Goal: Communication & Community: Answer question/provide support

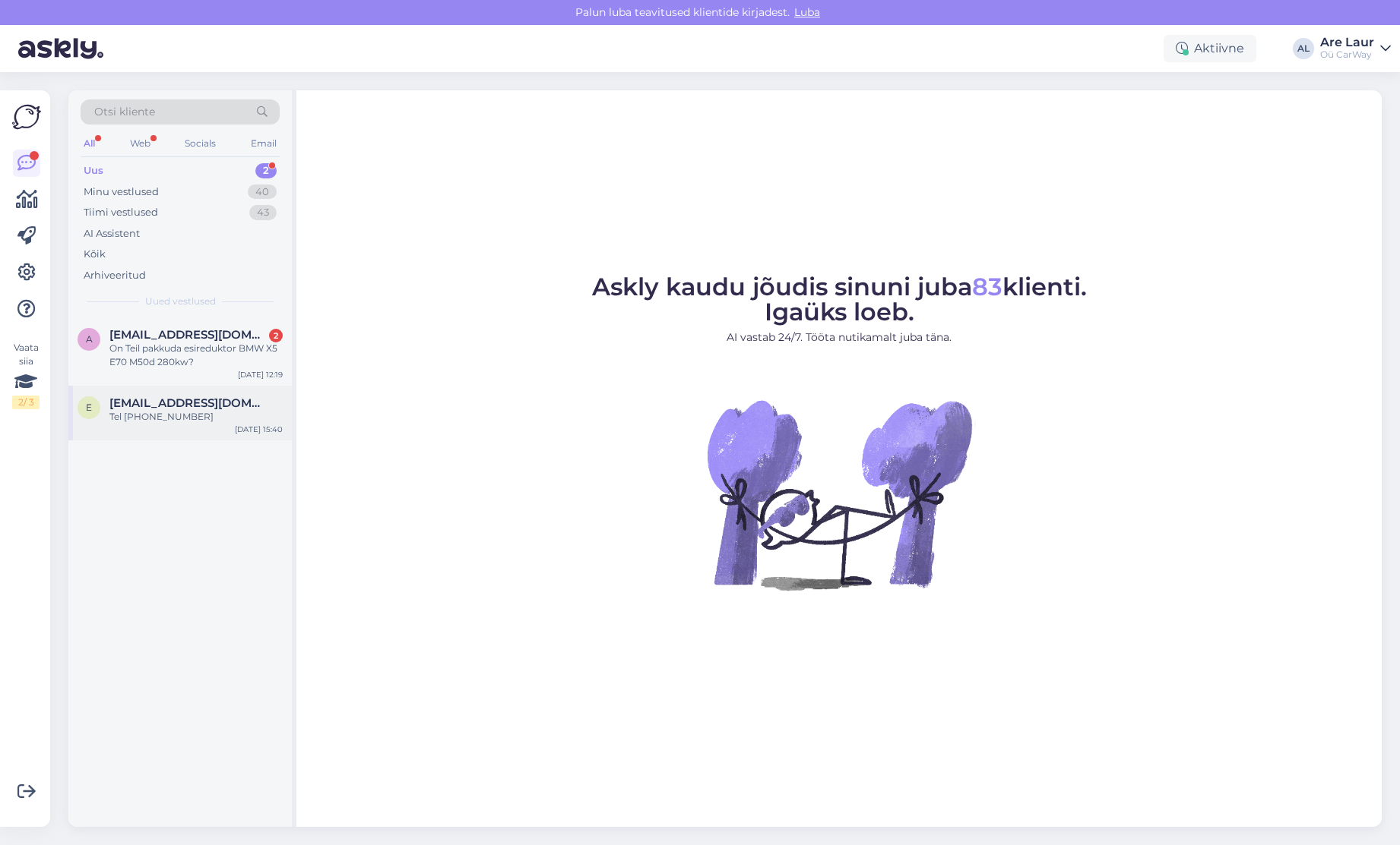
click at [201, 412] on div "Tel [PHONE_NUMBER]" at bounding box center [196, 417] width 173 height 14
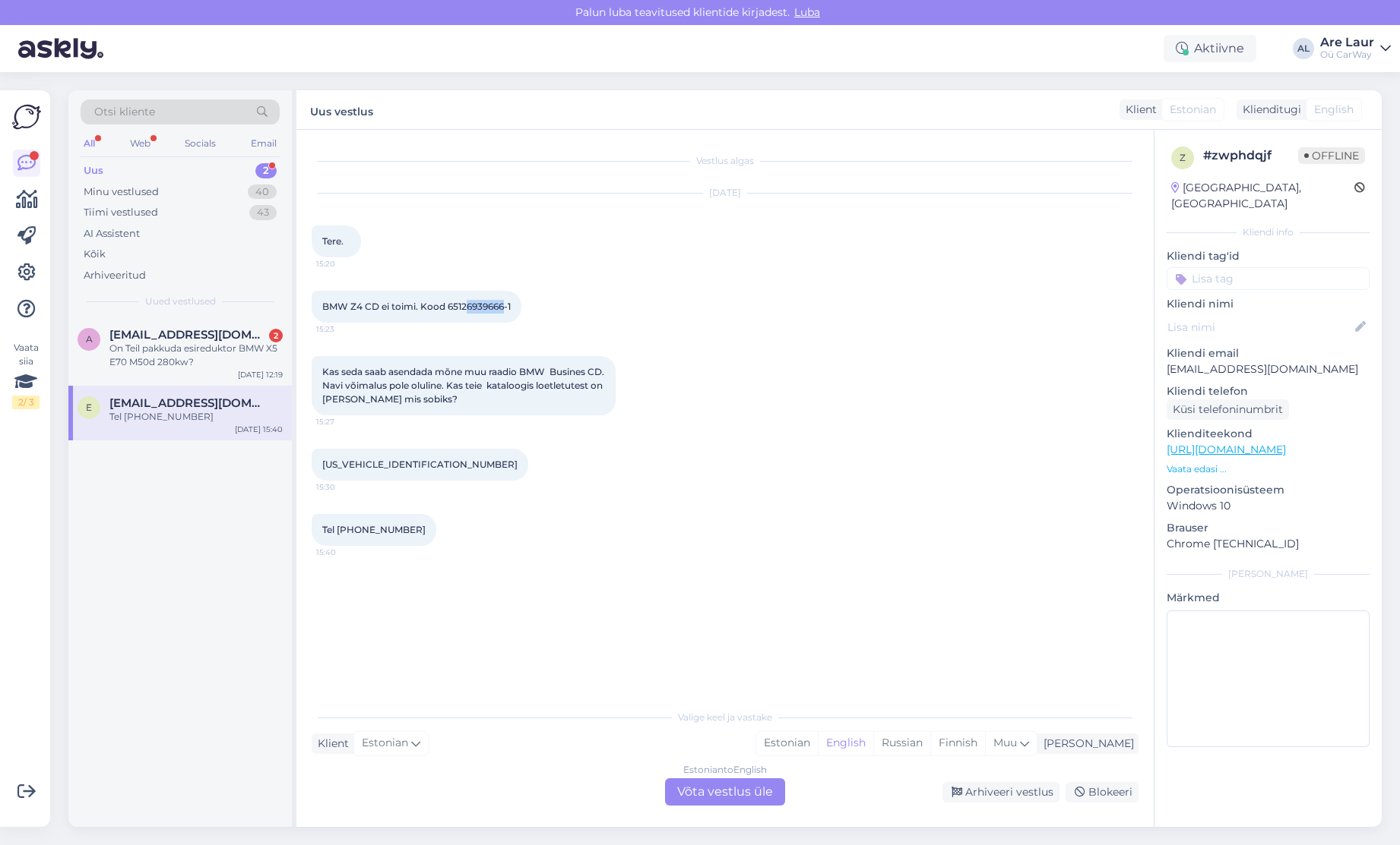
drag, startPoint x: 505, startPoint y: 306, endPoint x: 466, endPoint y: 306, distance: 39.0
click at [466, 306] on span "BMW Z4 CD ei toimi. Kood 65126939666-1" at bounding box center [416, 306] width 189 height 12
copy span "6939666"
drag, startPoint x: 421, startPoint y: 464, endPoint x: 380, endPoint y: 464, distance: 41.0
click at [380, 464] on span "[US_VEHICLE_IDENTIFICATION_NUMBER]" at bounding box center [420, 464] width 195 height 12
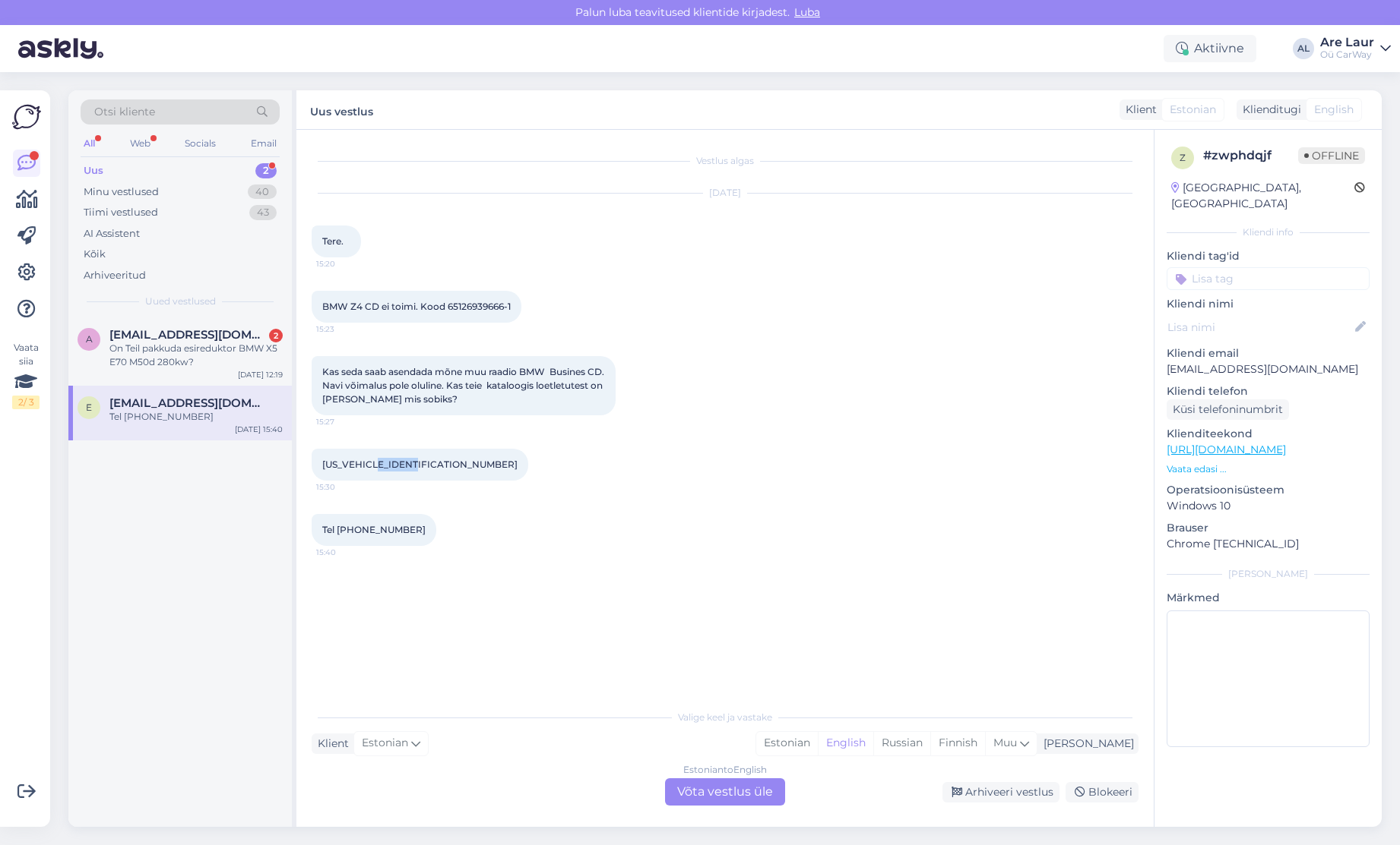
copy span "LS63864"
click at [721, 786] on div "Estonian to English Võta vestlus üle" at bounding box center [725, 792] width 120 height 27
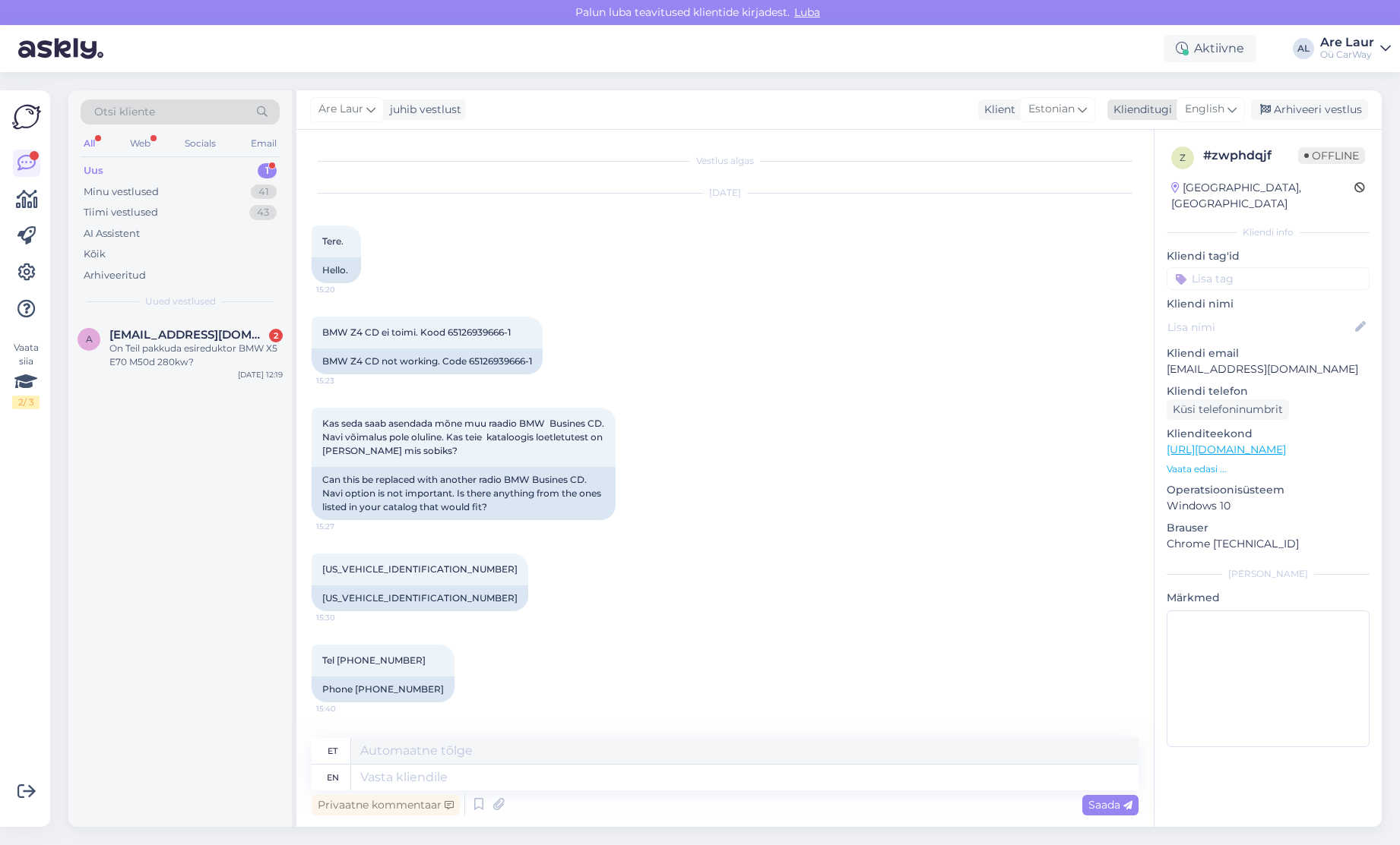
click at [1218, 107] on span "English" at bounding box center [1204, 109] width 40 height 16
type input "est"
click at [1154, 171] on link "Estonian" at bounding box center [1176, 176] width 167 height 24
click at [502, 767] on textarea at bounding box center [725, 774] width 827 height 32
type textarea "Tere, ei ole pakkuda sellele mudelile raadiot ega ka asendust."
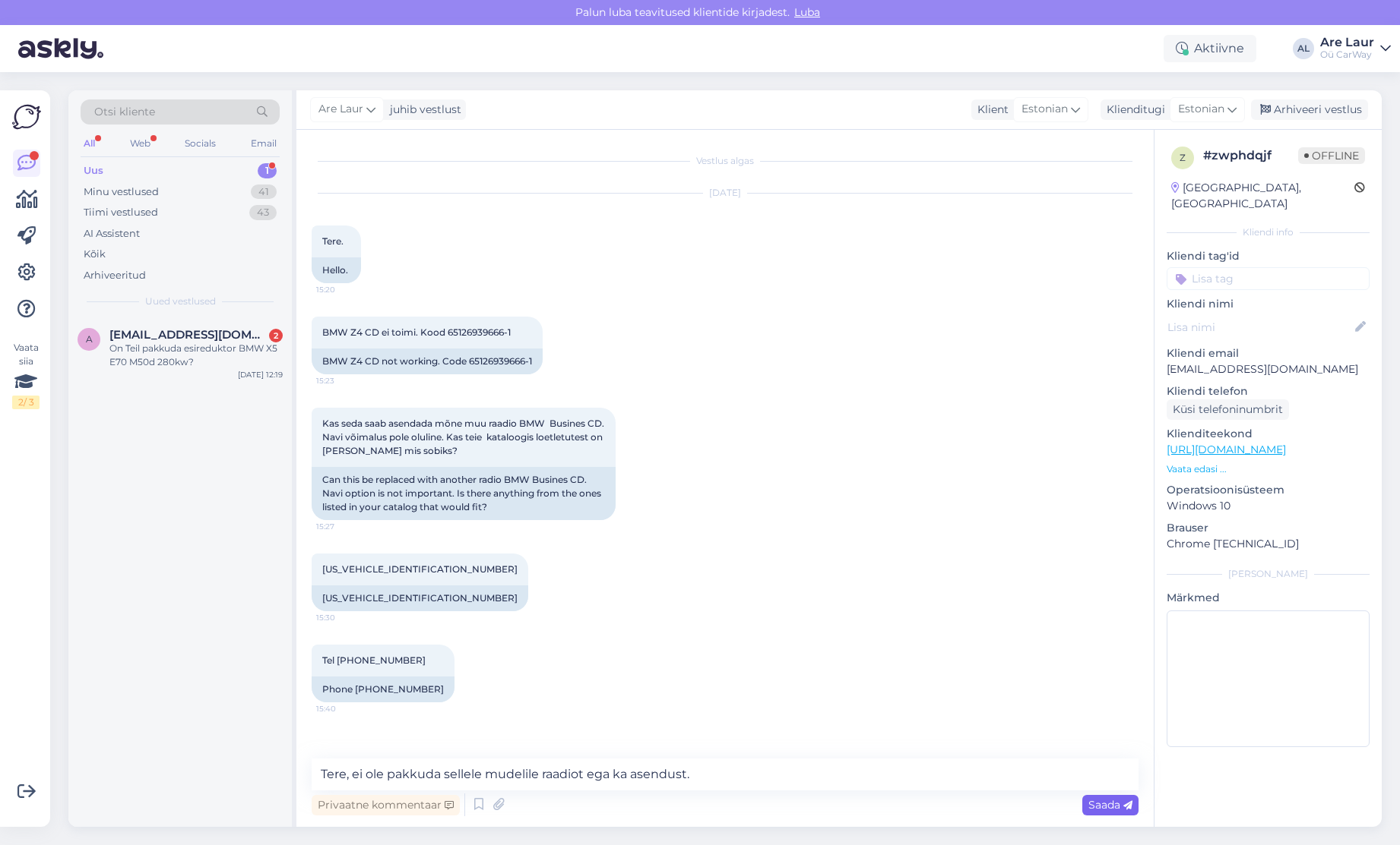
click at [1101, 800] on span "Saada" at bounding box center [1110, 805] width 44 height 14
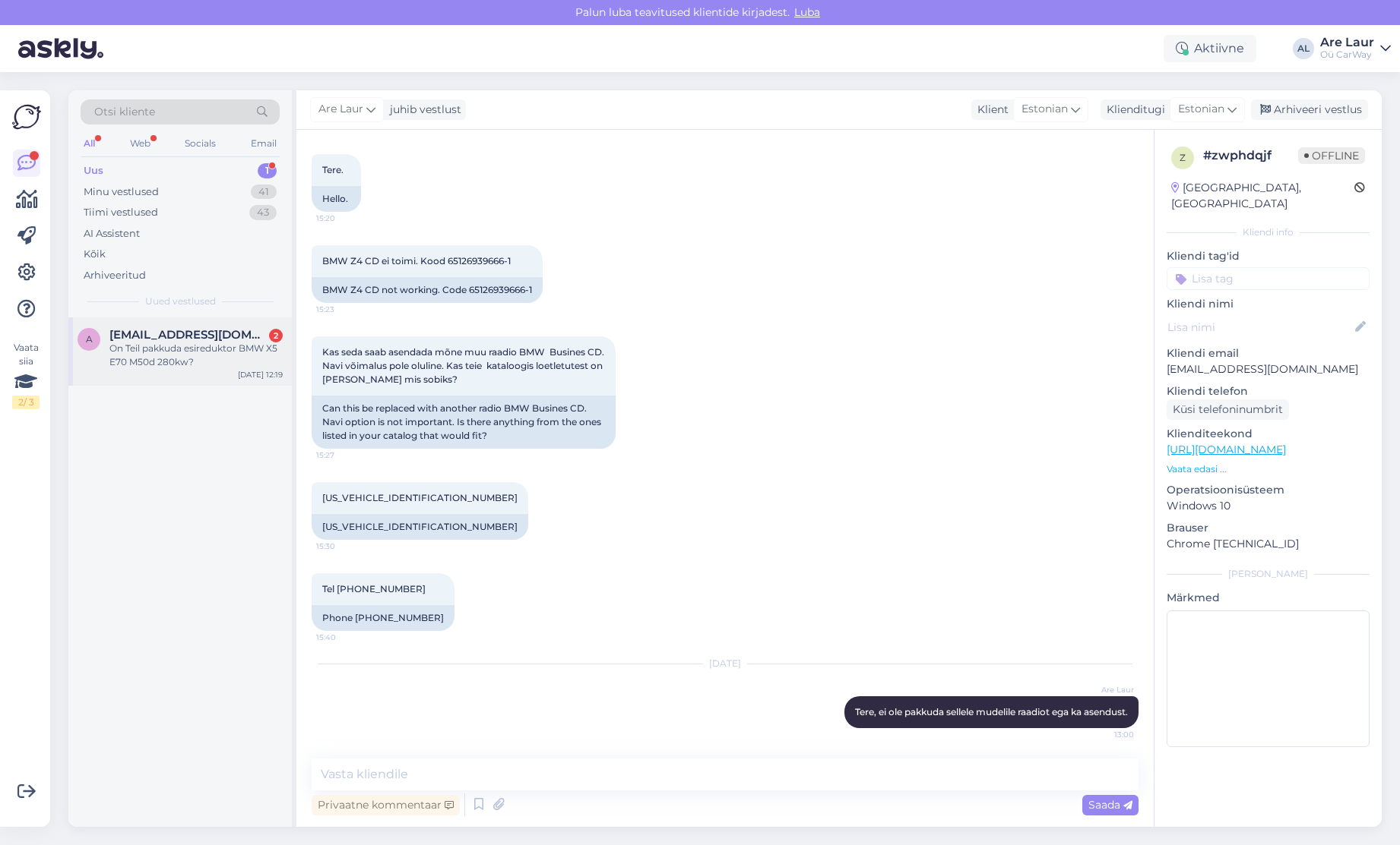
click at [163, 352] on div "On Teil pakkuda esireduktor BMW X5 E70 M50d 280kw?" at bounding box center [196, 355] width 173 height 27
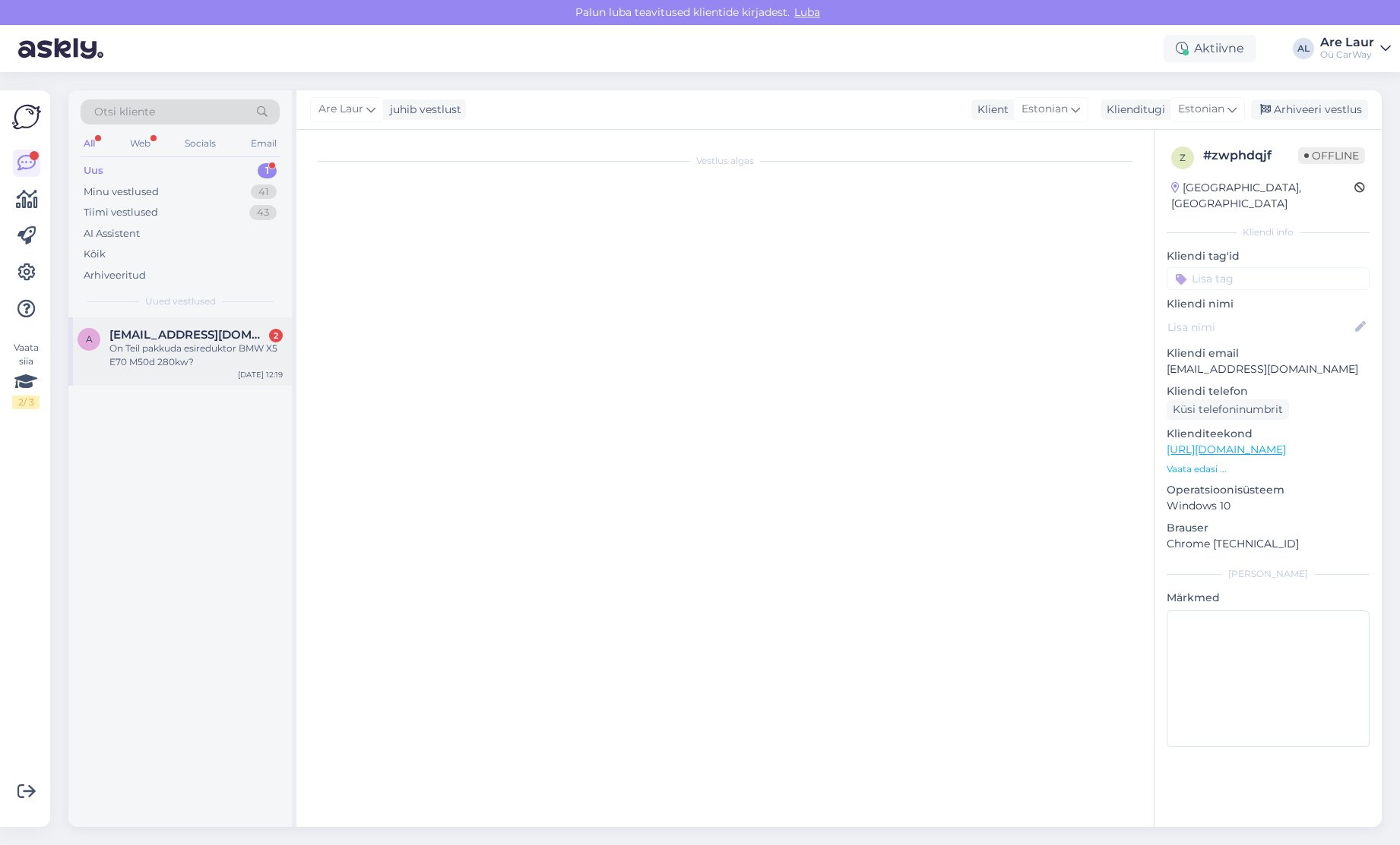
scroll to position [0, 0]
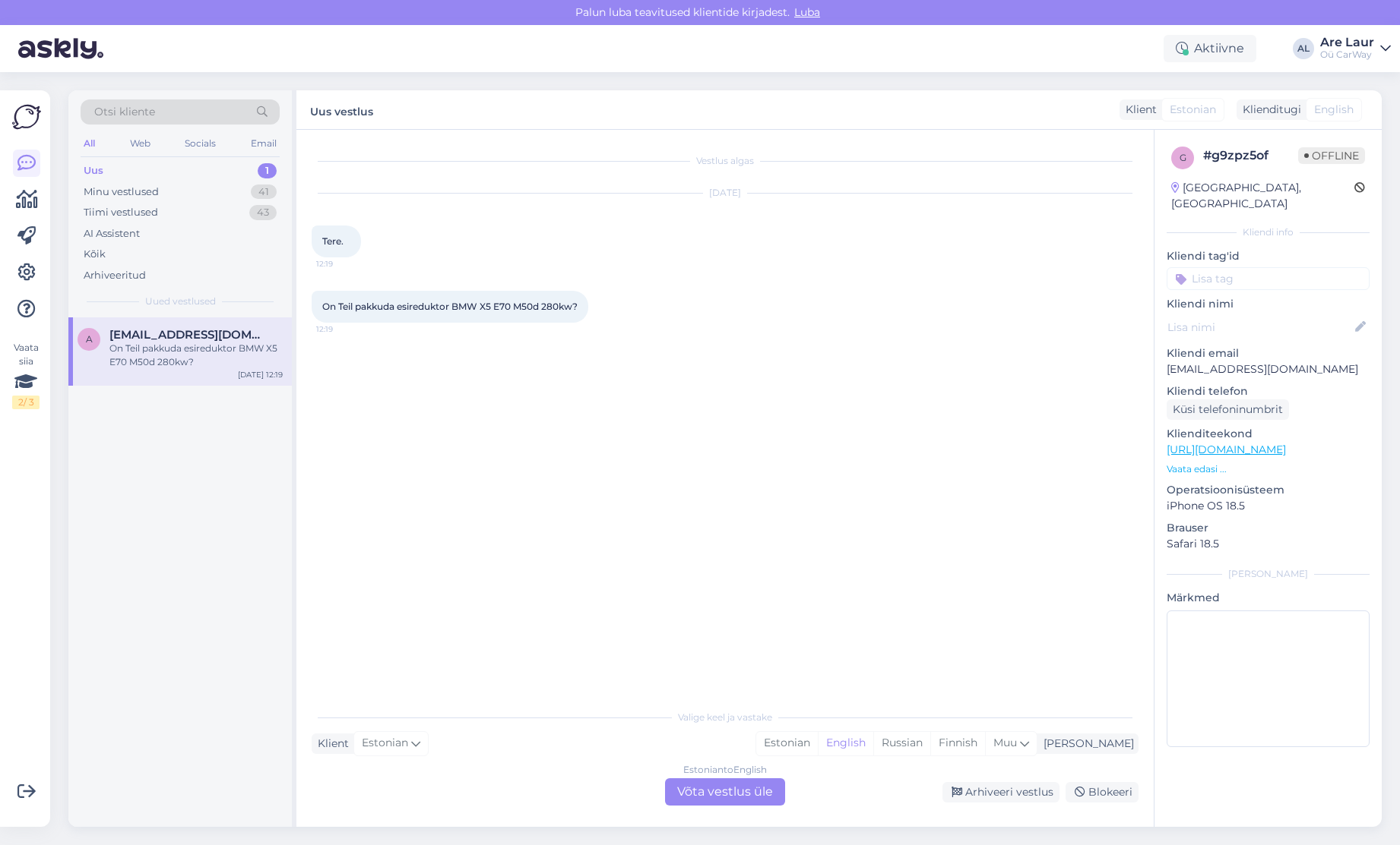
click at [731, 789] on div "Estonian to English Võta vestlus üle" at bounding box center [725, 792] width 120 height 27
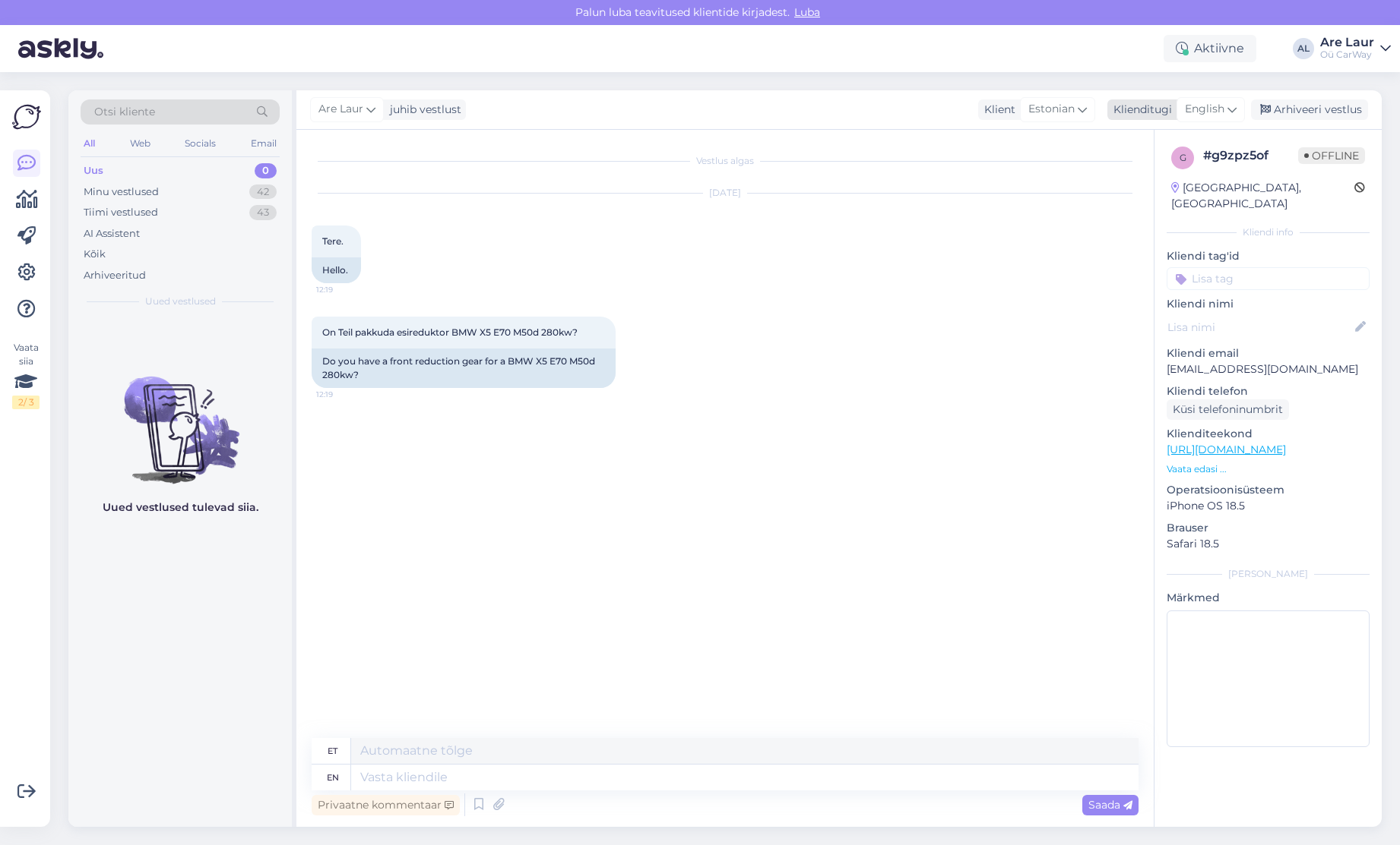
click at [1219, 110] on span "English" at bounding box center [1204, 109] width 40 height 16
click at [1173, 170] on link "Estonian" at bounding box center [1176, 176] width 167 height 24
click at [459, 776] on textarea at bounding box center [725, 774] width 827 height 32
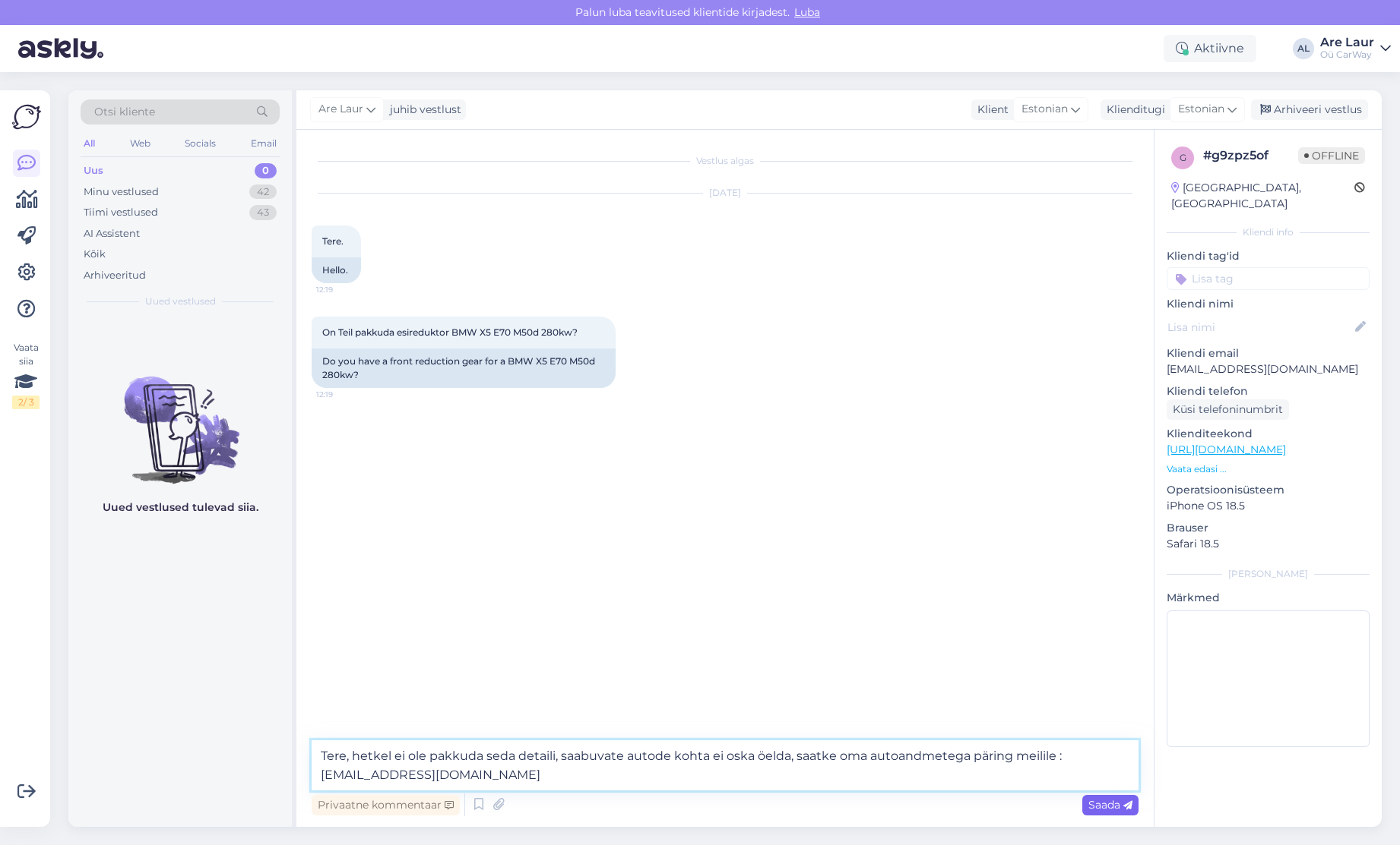
type textarea "Tere, hetkel ei ole pakkuda seda detaili, saabuvate autode kohta ei oska öelda,…"
click at [1100, 805] on span "Saada" at bounding box center [1110, 805] width 44 height 14
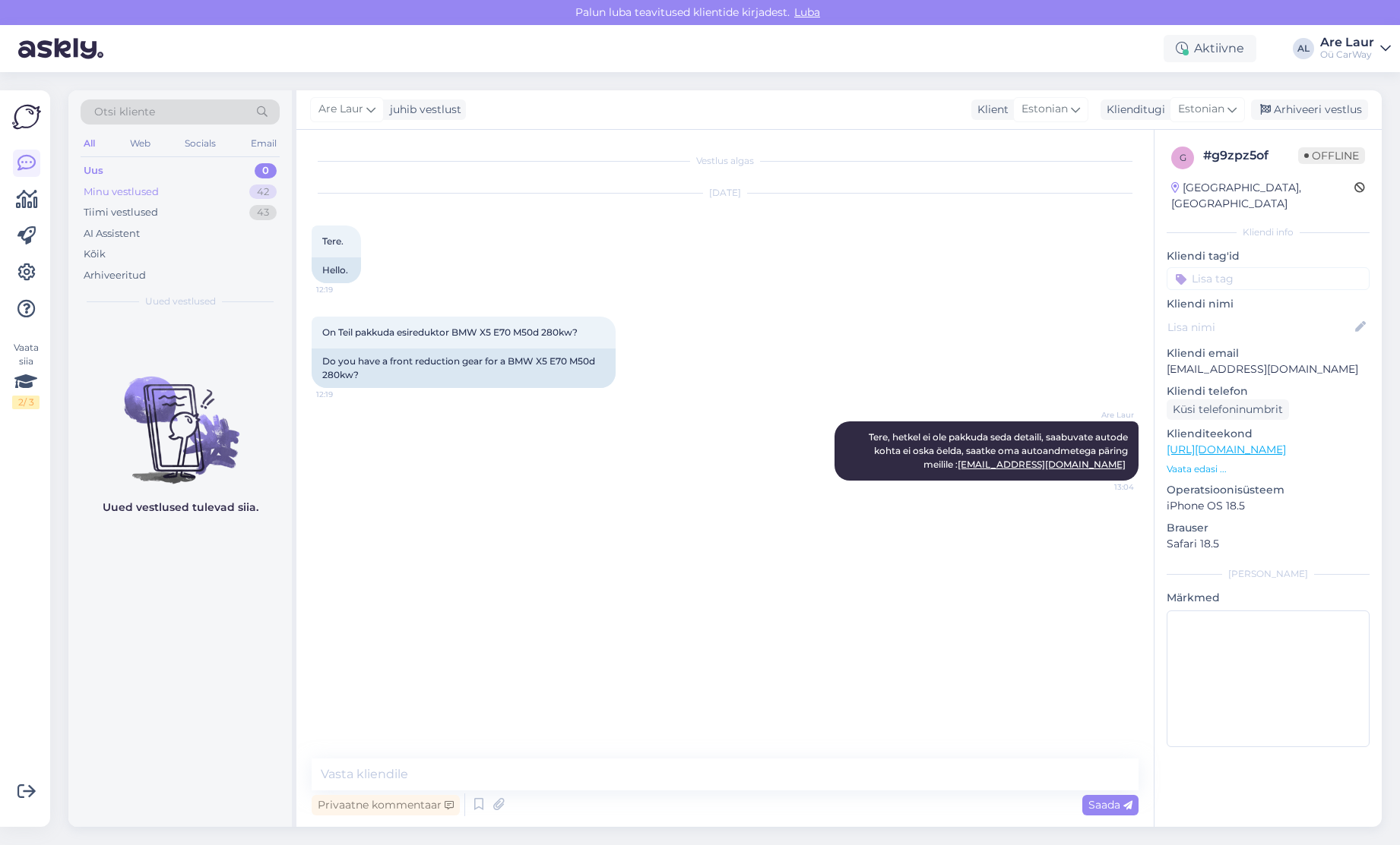
click at [126, 189] on div "Minu vestlused" at bounding box center [121, 192] width 75 height 15
